Goal: Task Accomplishment & Management: Manage account settings

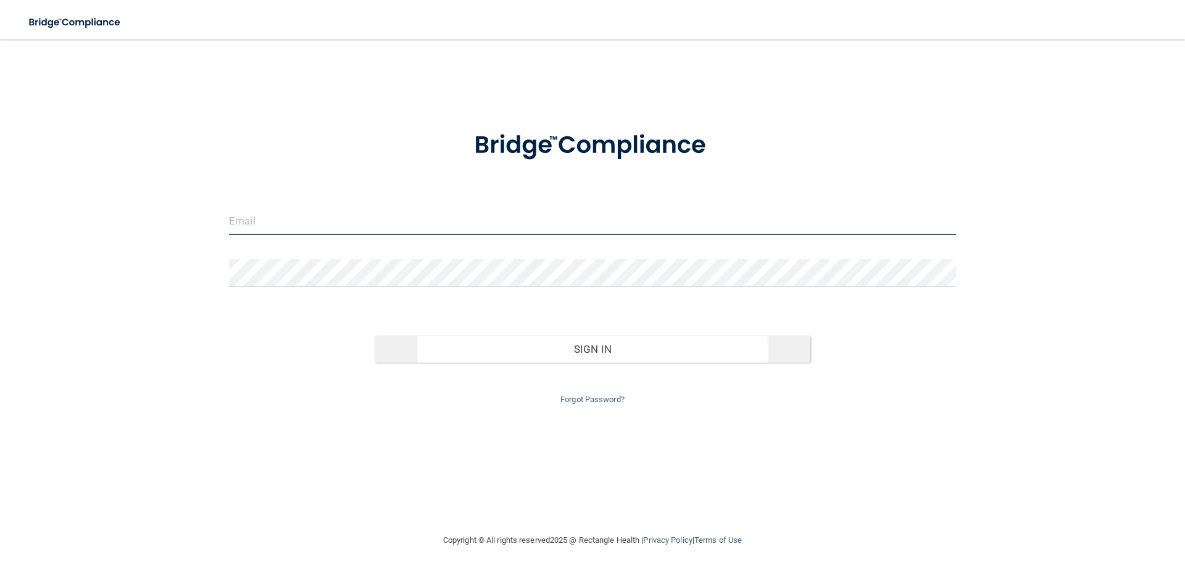
type input "[EMAIL_ADDRESS][DOMAIN_NAME]"
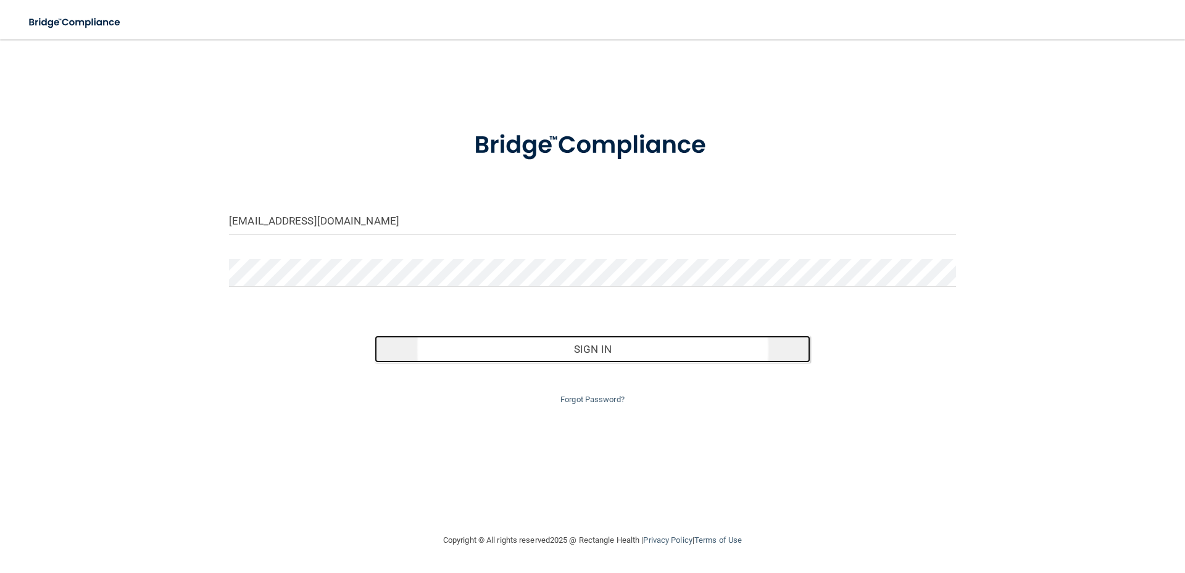
click at [592, 347] on button "Sign In" at bounding box center [593, 349] width 436 height 27
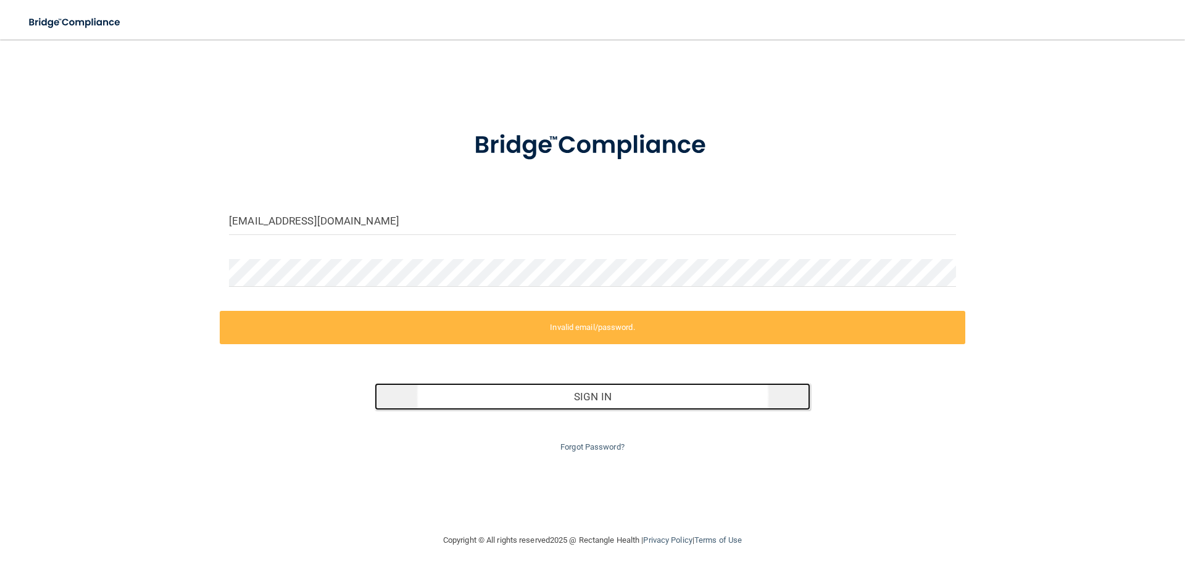
click at [586, 396] on button "Sign In" at bounding box center [593, 396] width 436 height 27
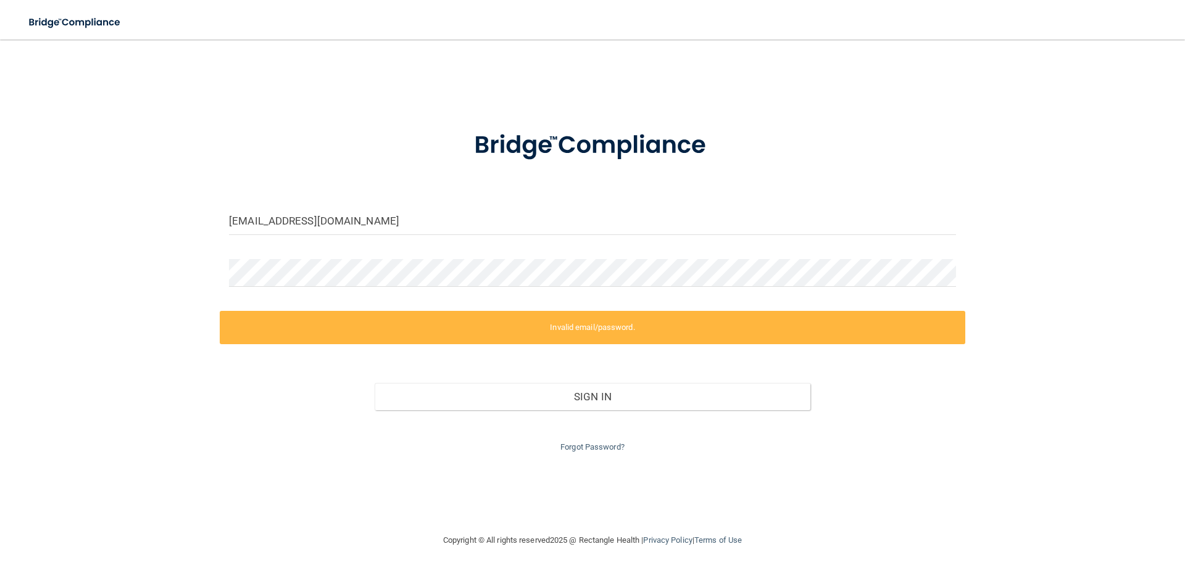
click at [595, 331] on label "Invalid email/password." at bounding box center [593, 327] width 746 height 33
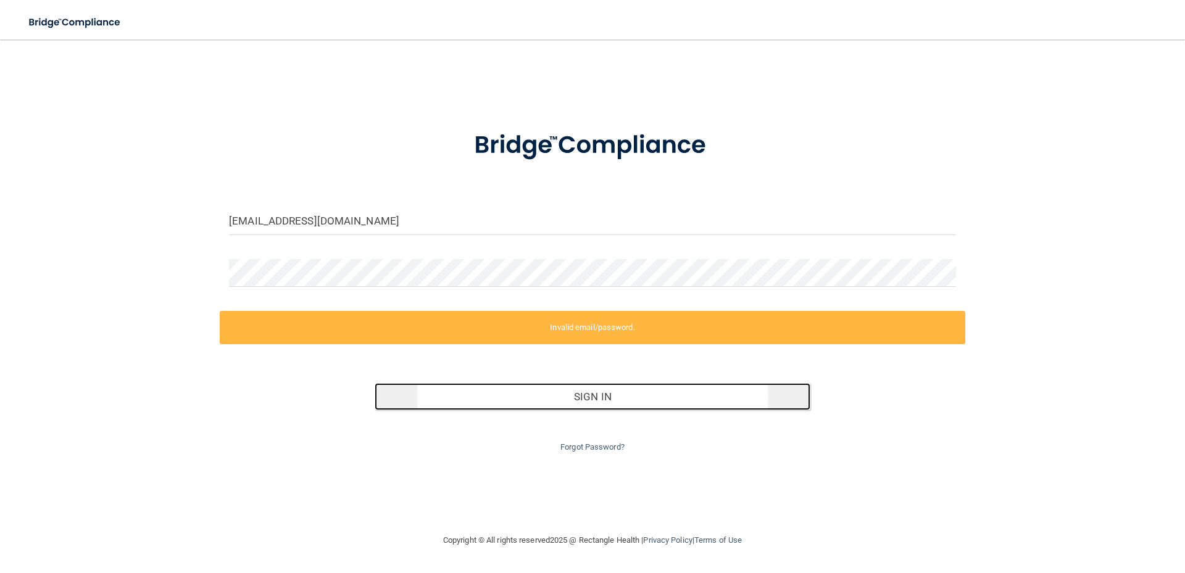
click at [596, 397] on button "Sign In" at bounding box center [593, 396] width 436 height 27
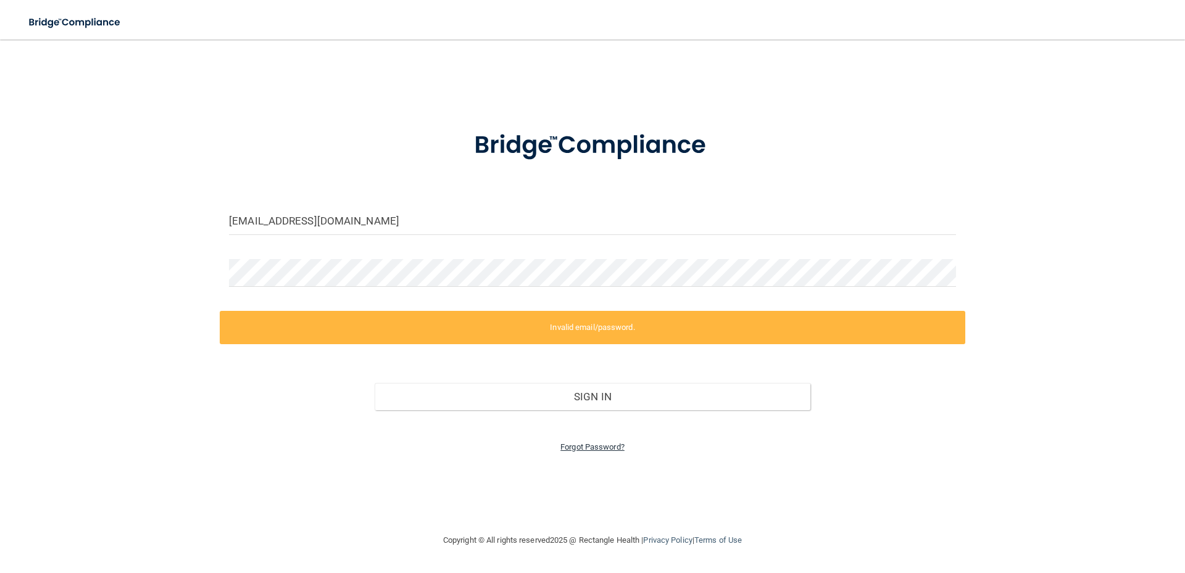
click at [617, 448] on link "Forgot Password?" at bounding box center [592, 447] width 64 height 9
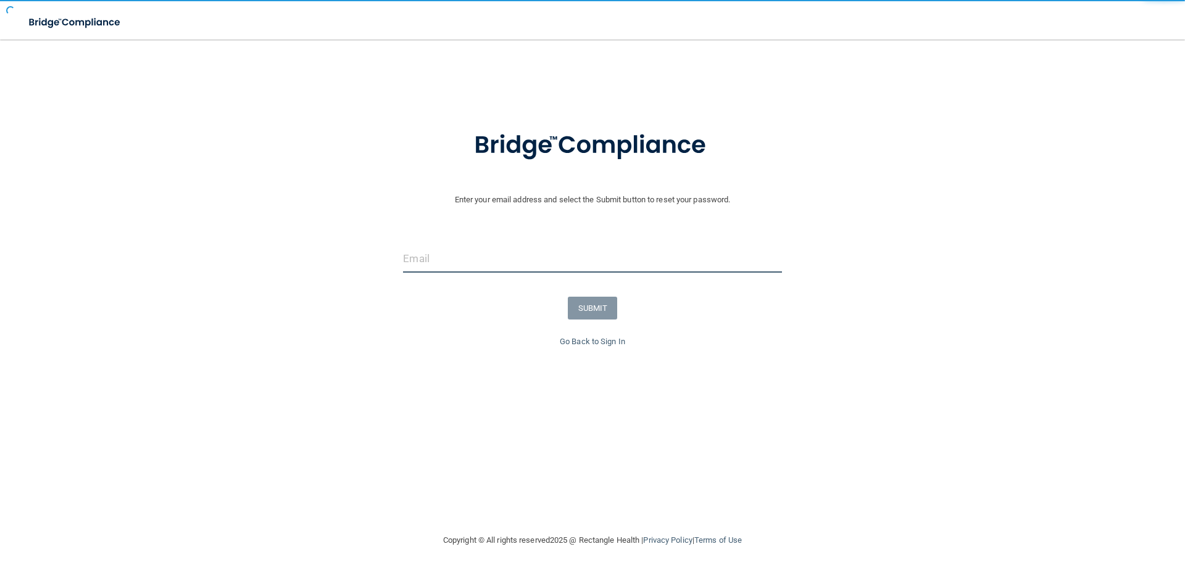
type input "[EMAIL_ADDRESS][DOMAIN_NAME]"
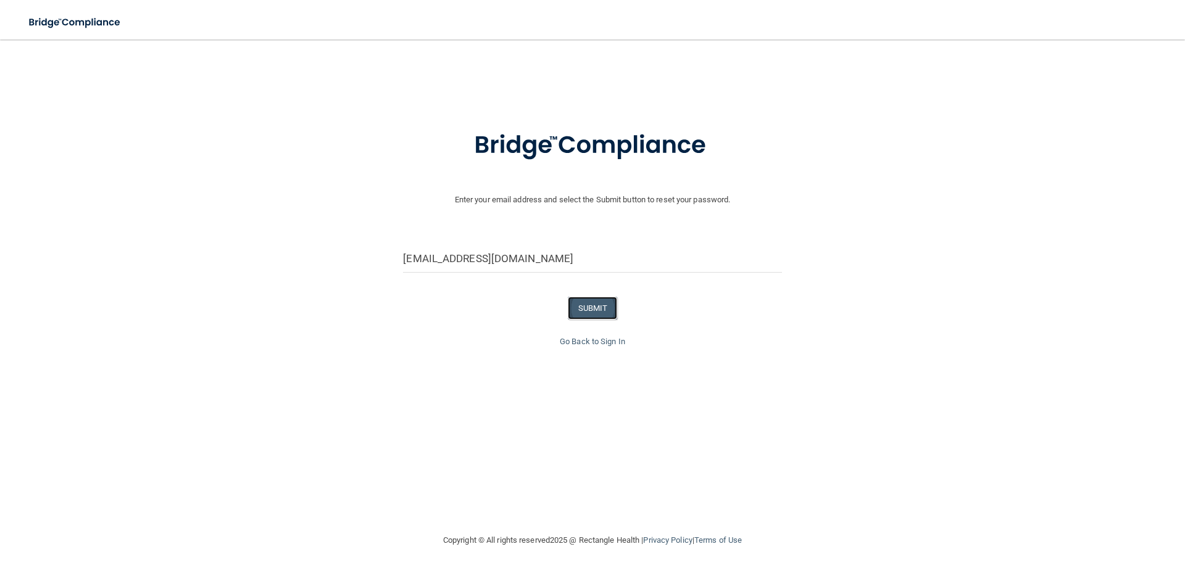
click at [593, 308] on button "SUBMIT" at bounding box center [593, 308] width 50 height 23
